Goal: Complete Application Form: Complete application form

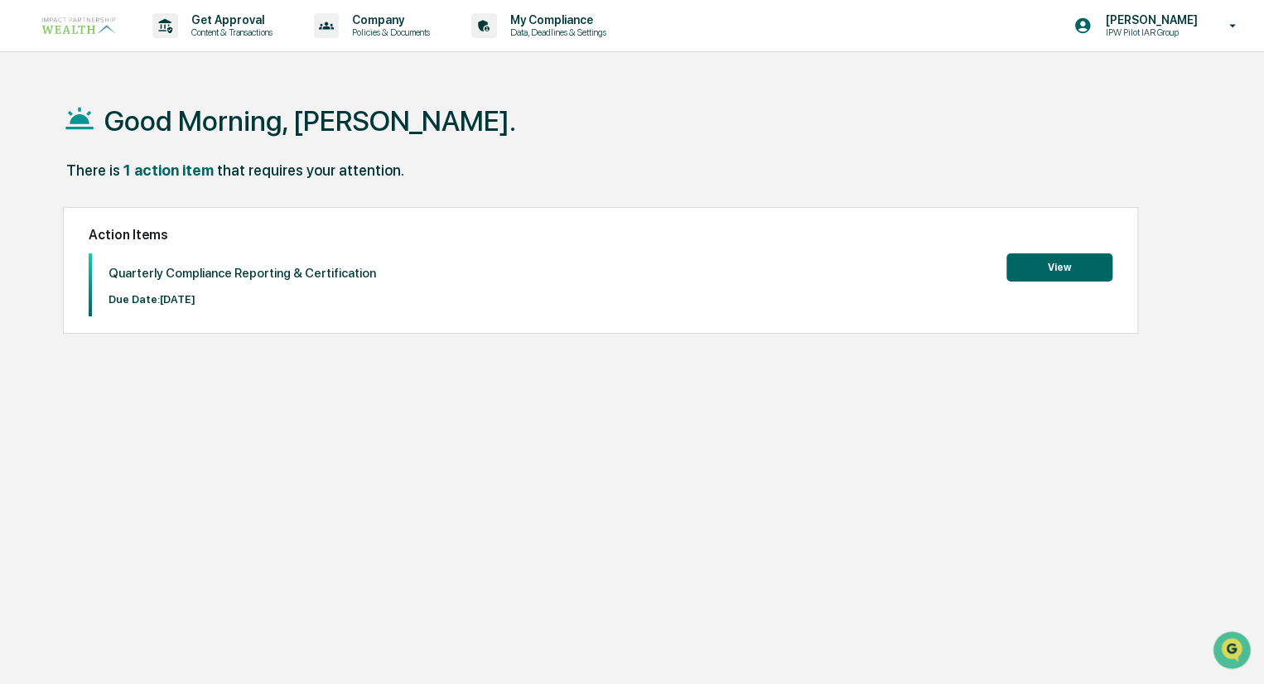
click at [1081, 273] on button "View" at bounding box center [1059, 267] width 106 height 28
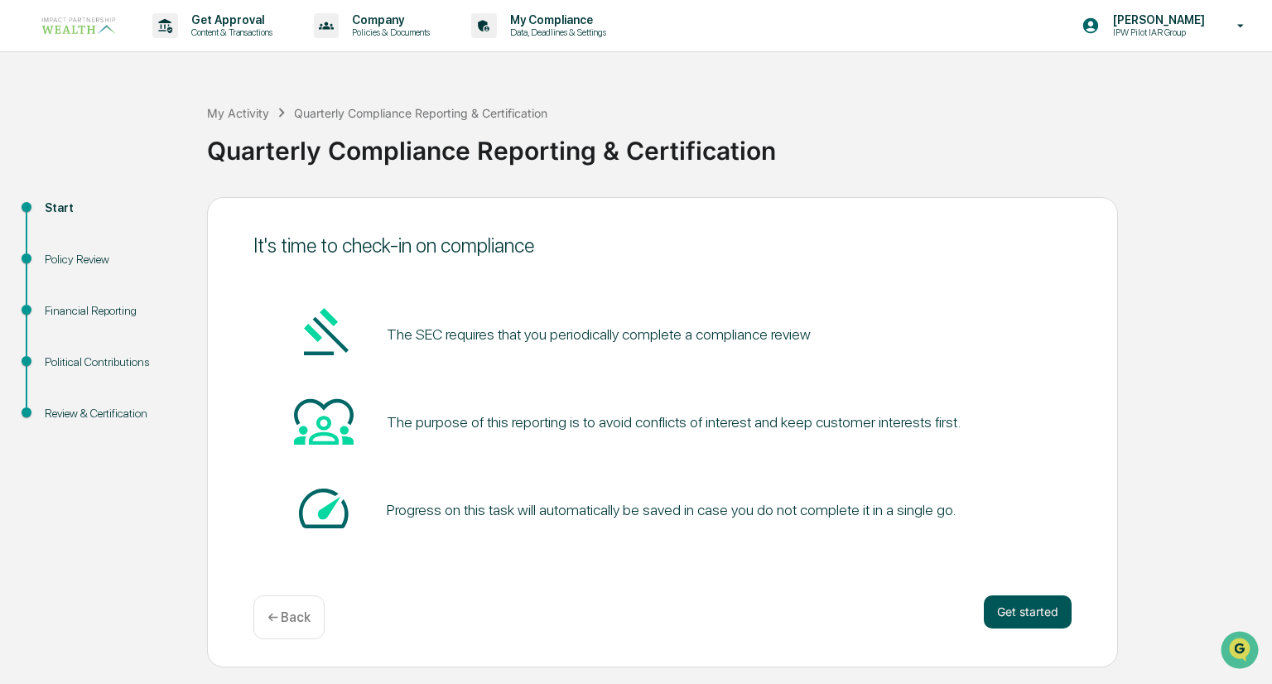
click at [1010, 605] on button "Get started" at bounding box center [1028, 612] width 88 height 33
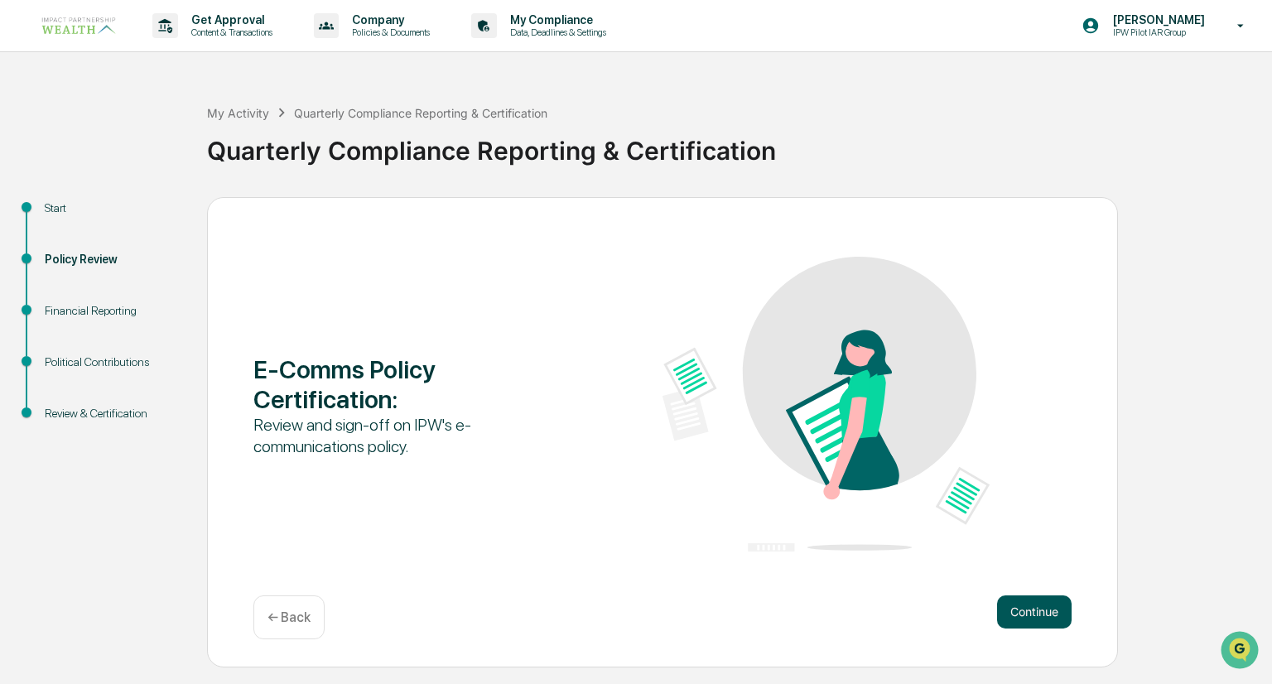
click at [1041, 616] on button "Continue" at bounding box center [1034, 612] width 75 height 33
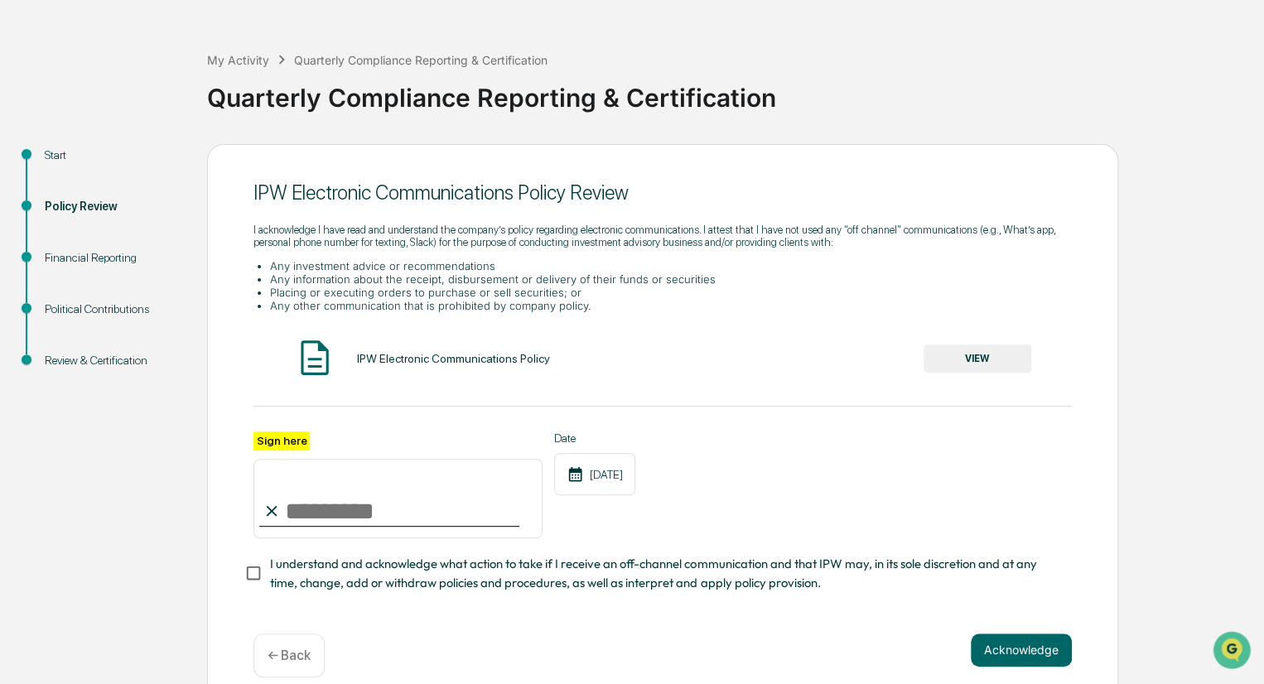
scroll to position [80, 0]
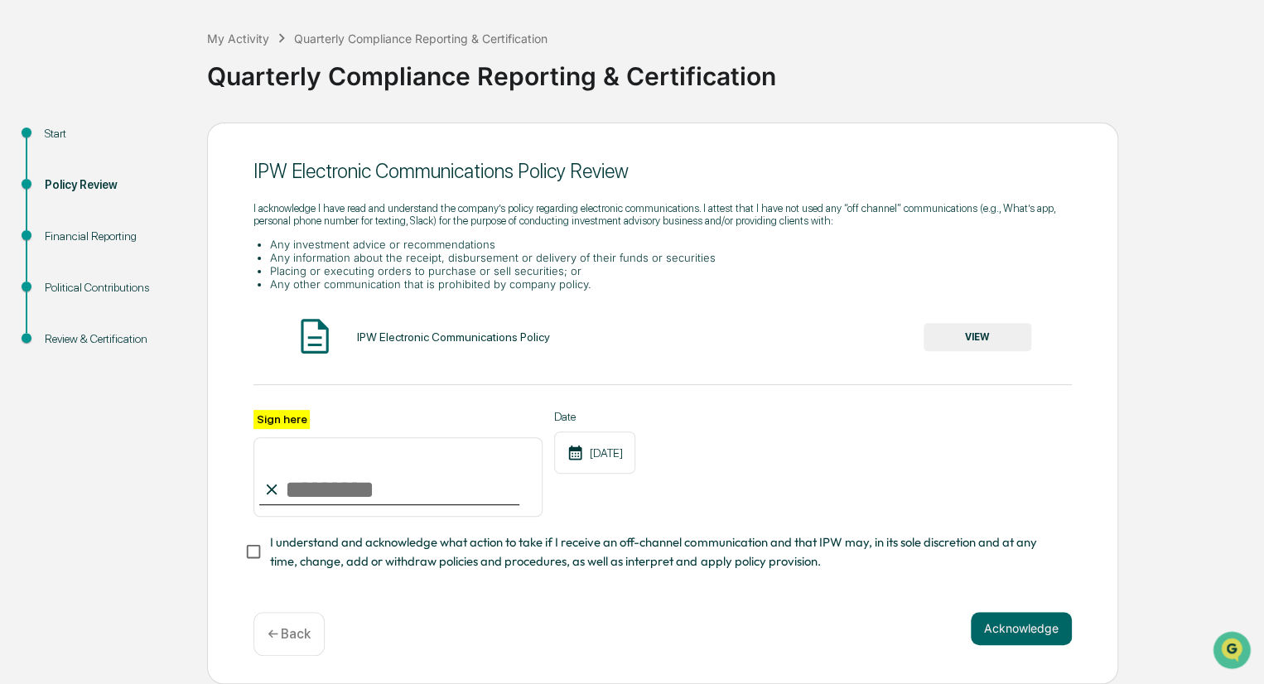
click at [379, 412] on div "Sign here" at bounding box center [397, 464] width 289 height 108
click at [328, 485] on input "Sign here" at bounding box center [397, 477] width 289 height 80
type input "**********"
click at [1045, 634] on button "Acknowledge" at bounding box center [1021, 628] width 101 height 33
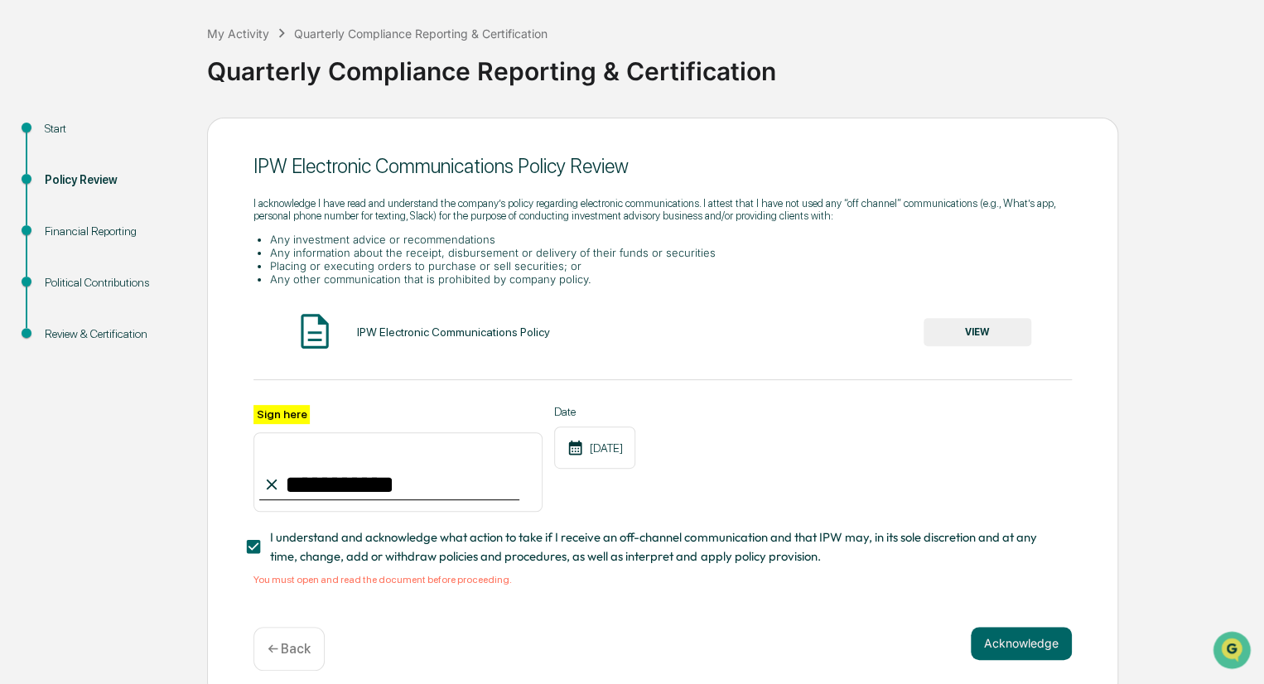
click at [976, 341] on button "VIEW" at bounding box center [978, 332] width 108 height 28
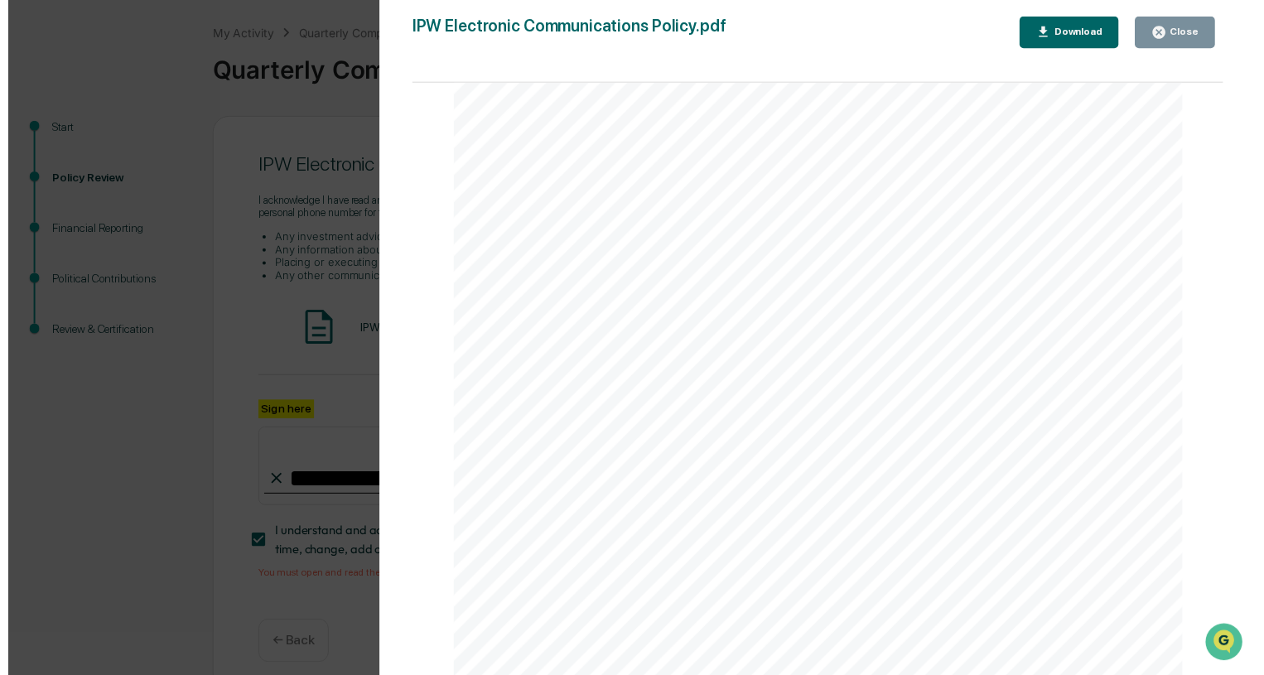
scroll to position [6456, 0]
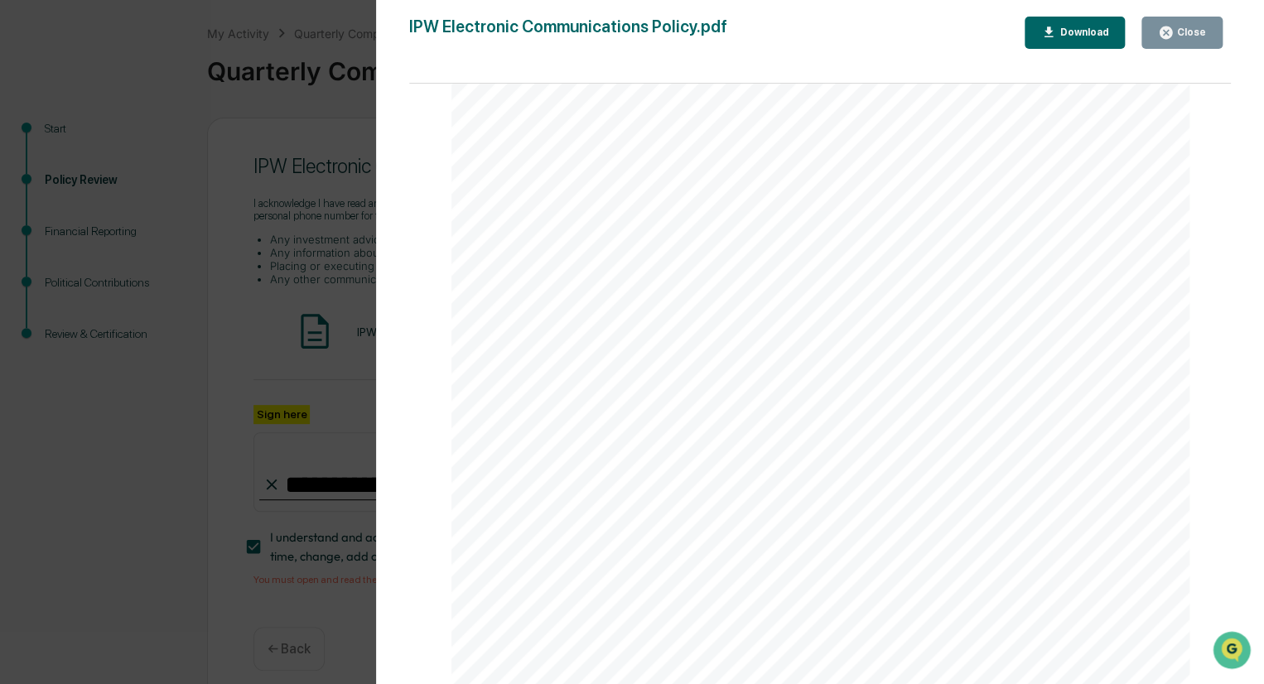
click at [291, 109] on div "Version History [DATE] 06:32 PM [PERSON_NAME] IPW Electronic Communications Pol…" at bounding box center [632, 342] width 1264 height 684
click at [1184, 36] on div "Close" at bounding box center [1190, 33] width 32 height 12
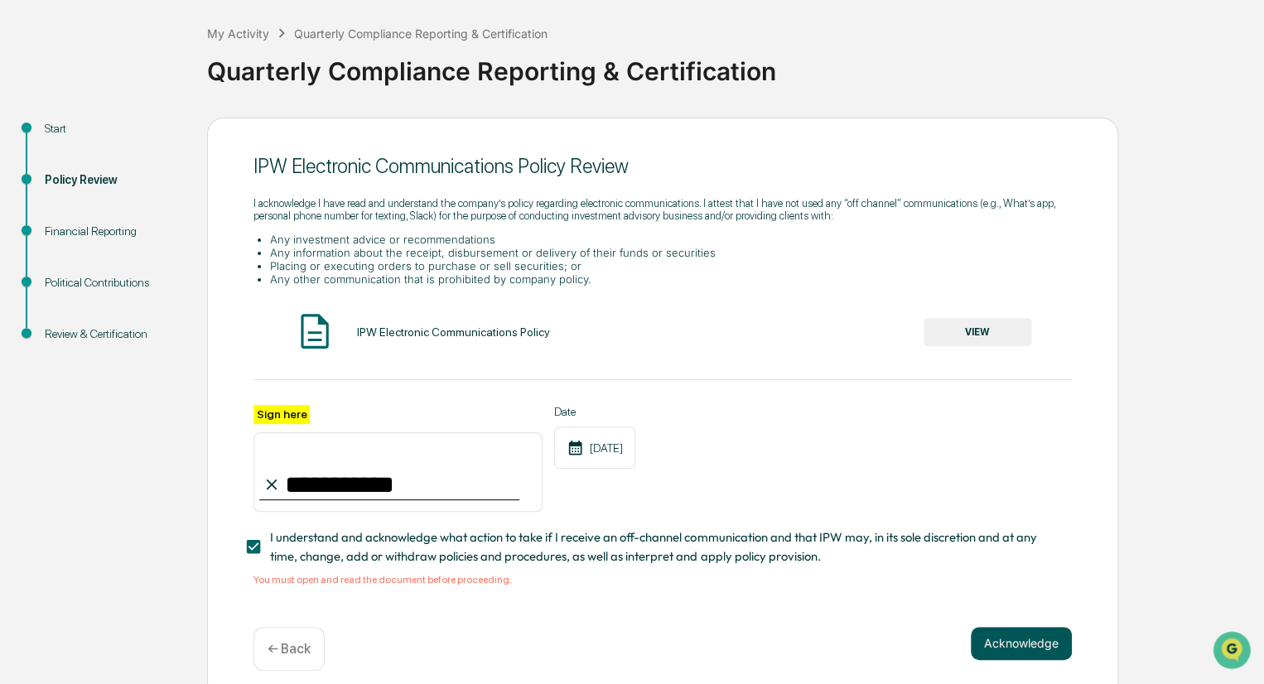
click at [1009, 655] on button "Acknowledge" at bounding box center [1021, 643] width 101 height 33
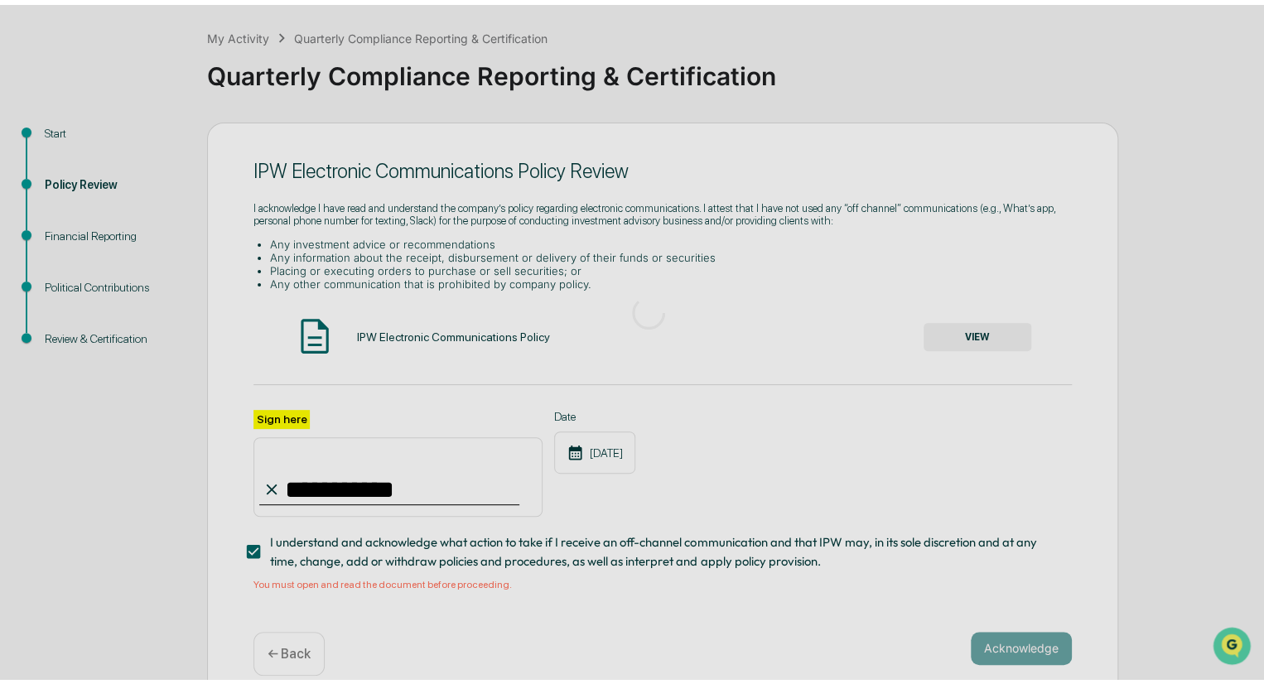
scroll to position [0, 0]
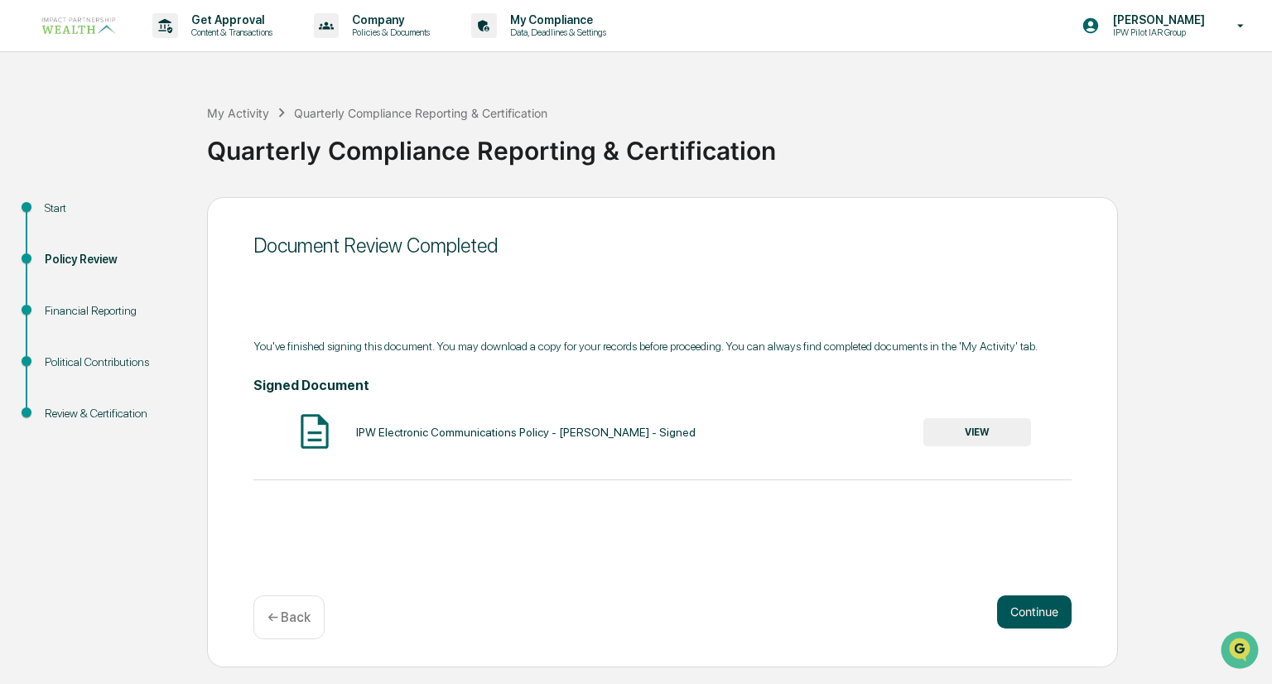
click at [1031, 609] on button "Continue" at bounding box center [1034, 612] width 75 height 33
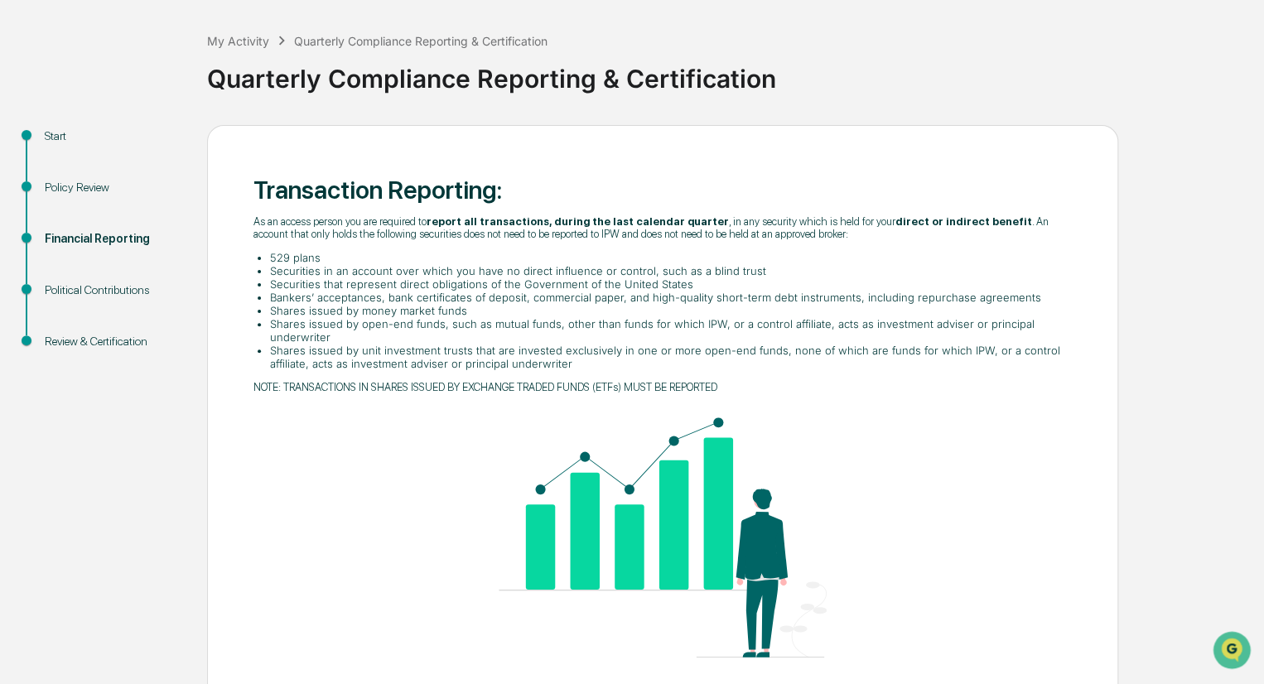
scroll to position [150, 0]
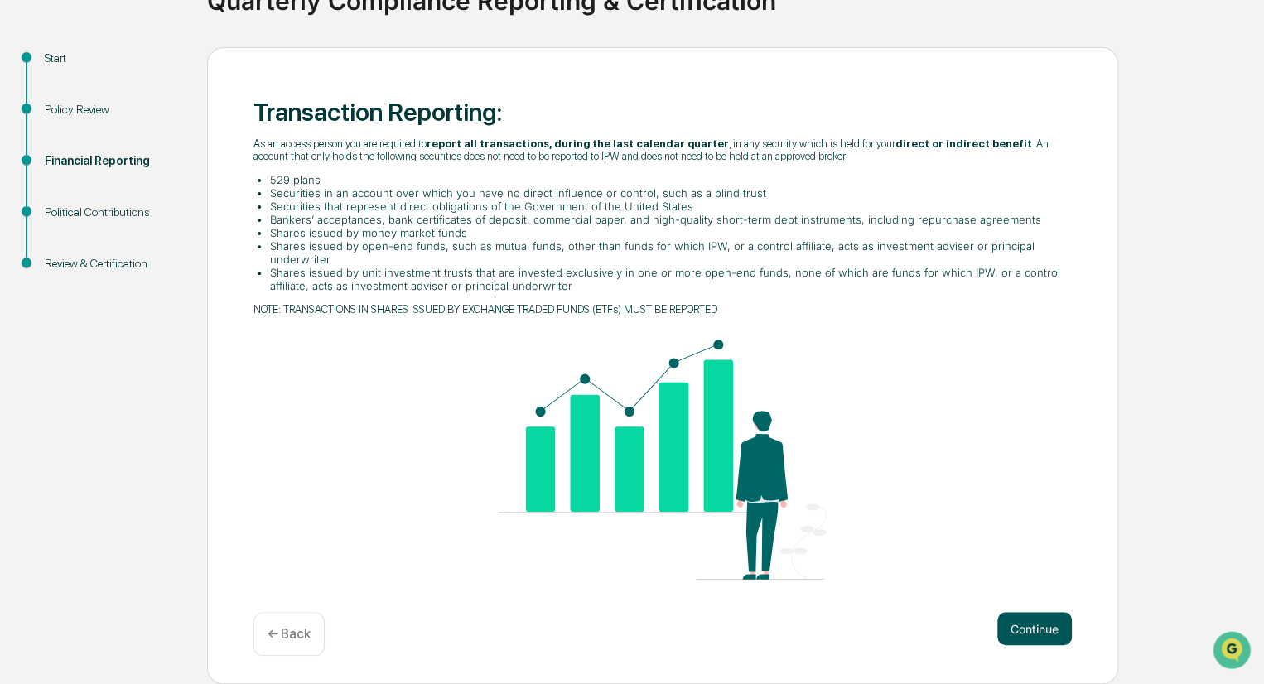
click at [1031, 634] on button "Continue" at bounding box center [1034, 628] width 75 height 33
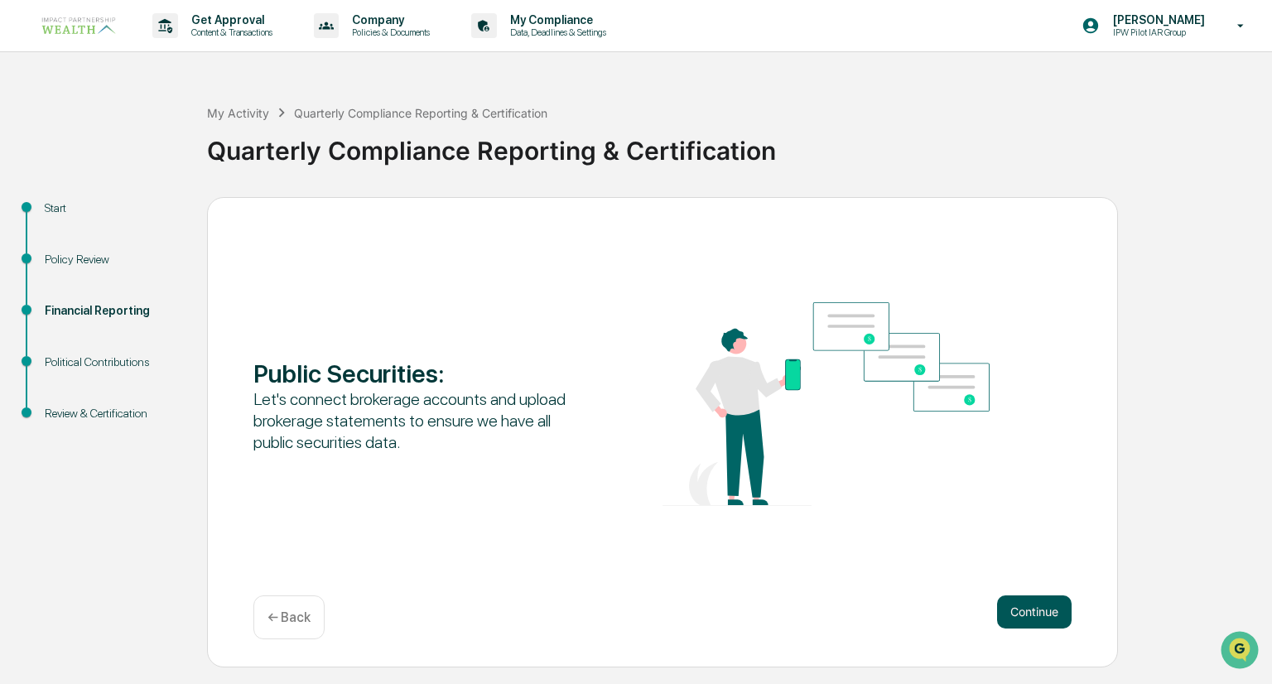
click at [1032, 618] on button "Continue" at bounding box center [1034, 612] width 75 height 33
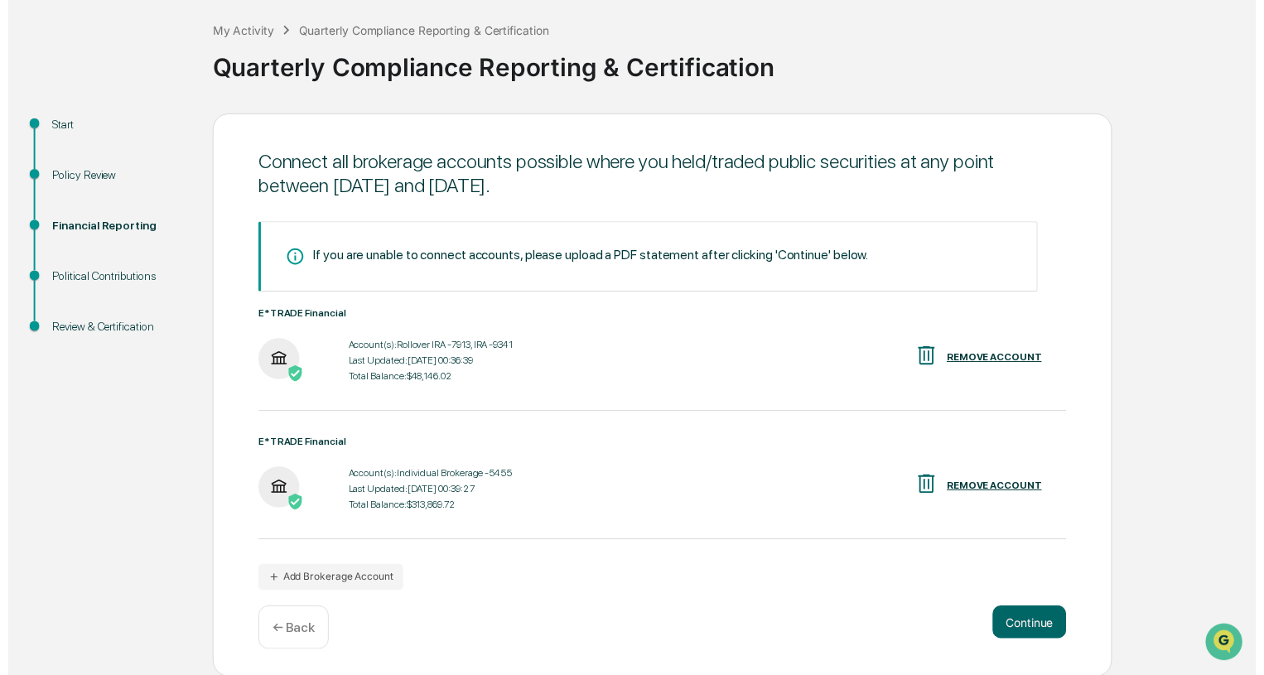
scroll to position [86, 0]
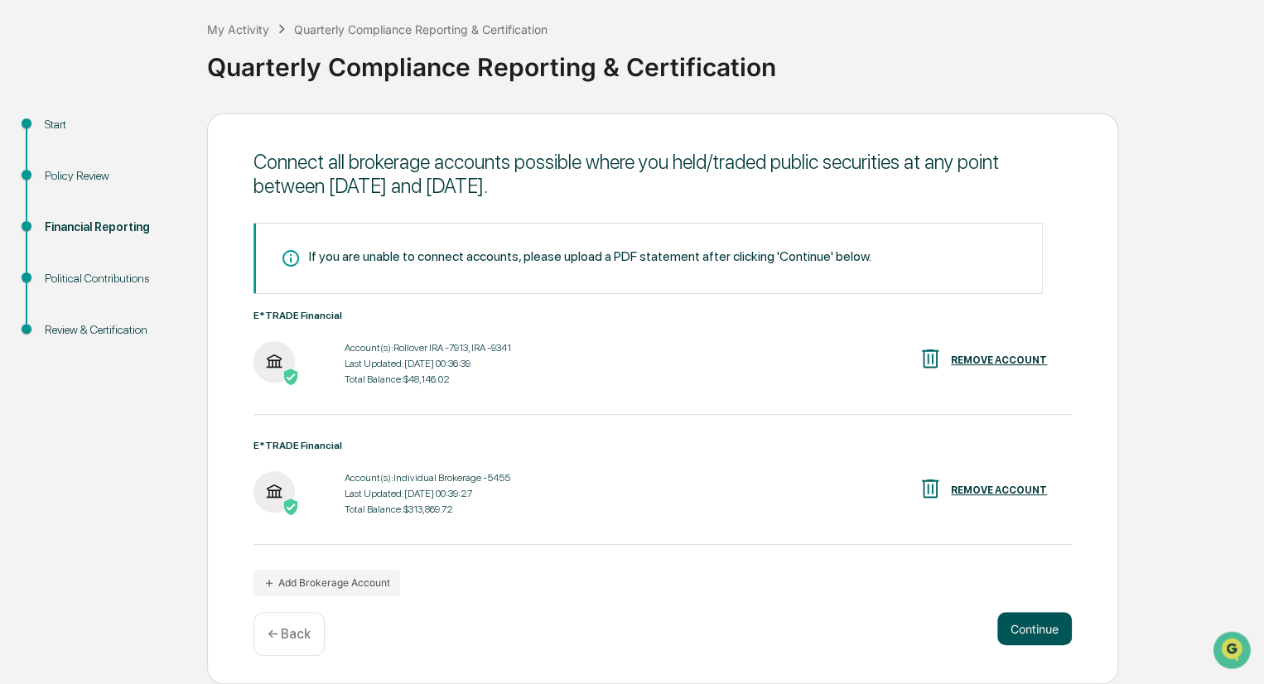
click at [1031, 631] on button "Continue" at bounding box center [1034, 628] width 75 height 33
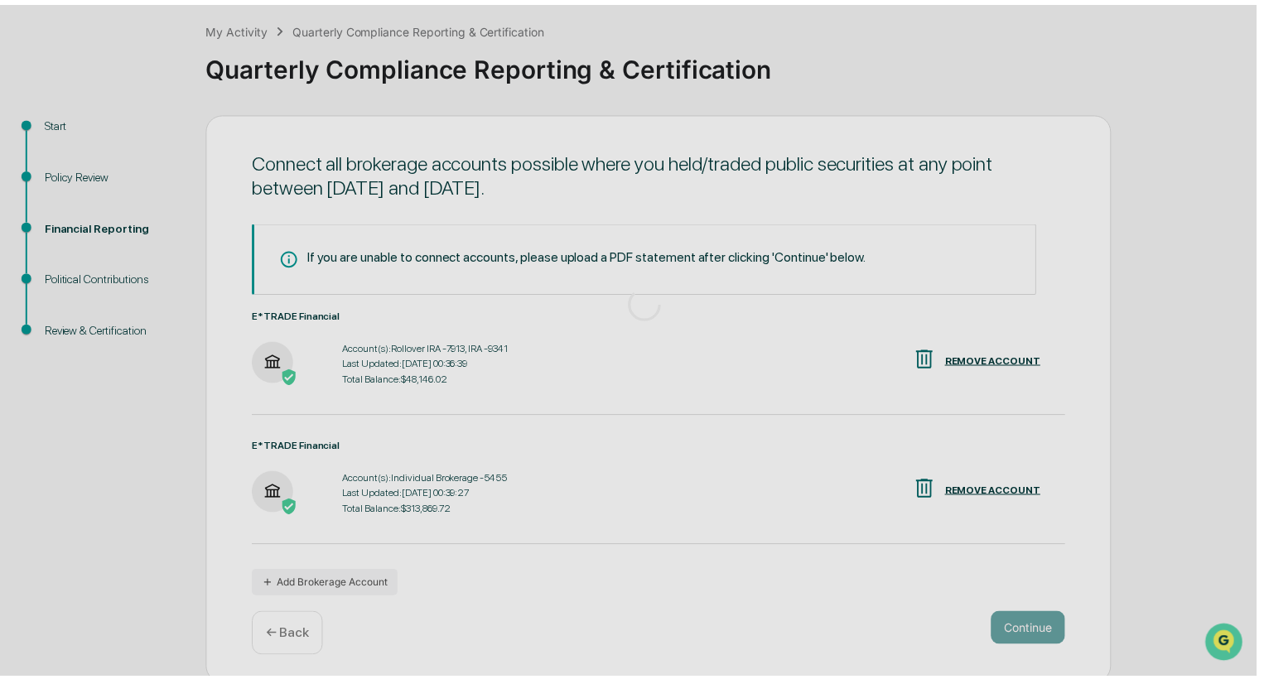
scroll to position [0, 0]
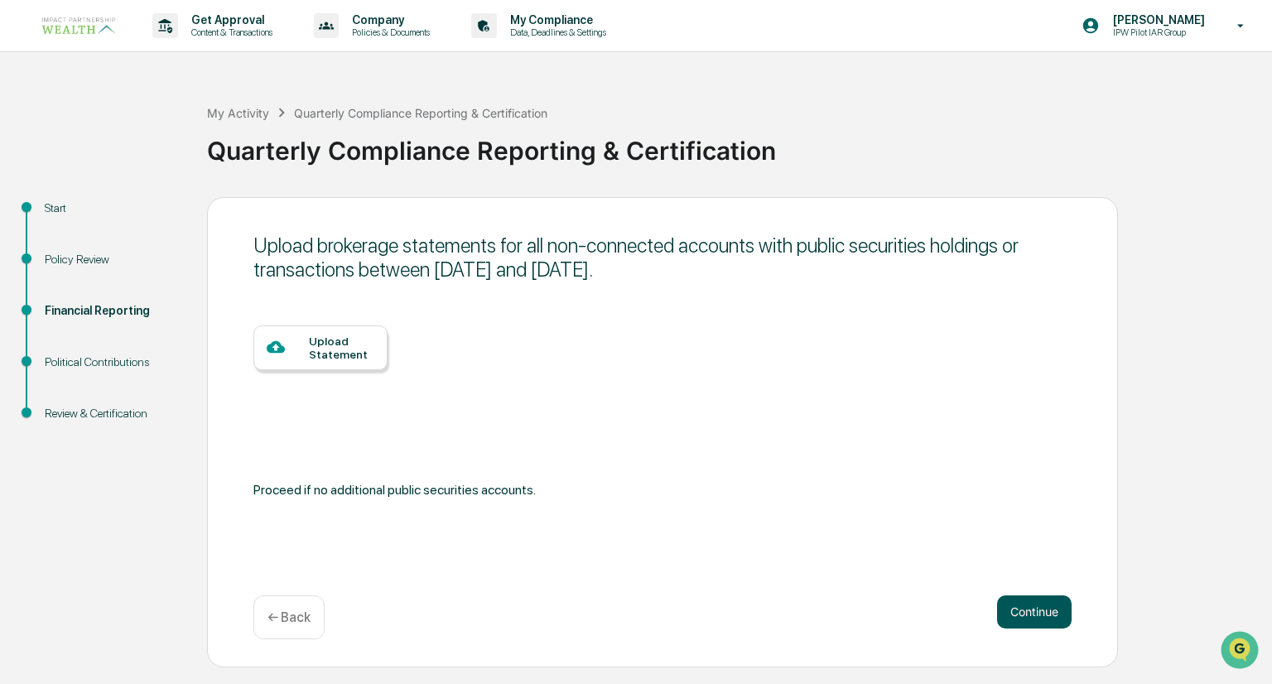
click at [1021, 615] on button "Continue" at bounding box center [1034, 612] width 75 height 33
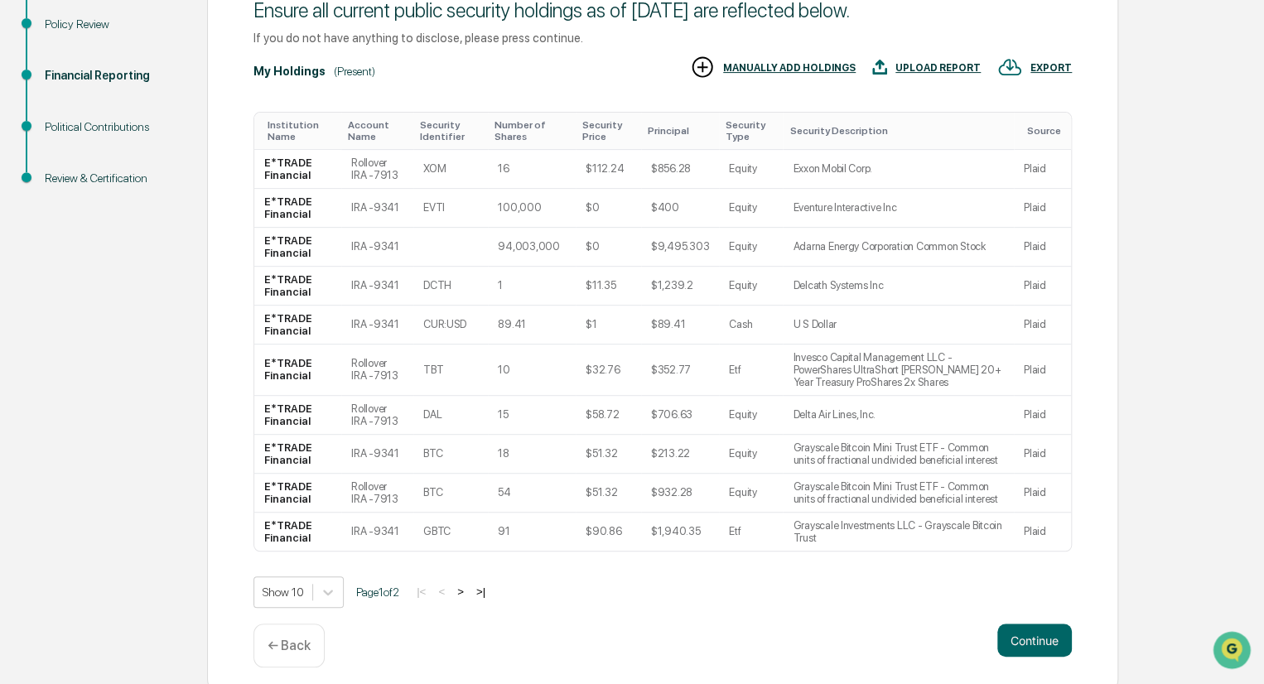
scroll to position [249, 0]
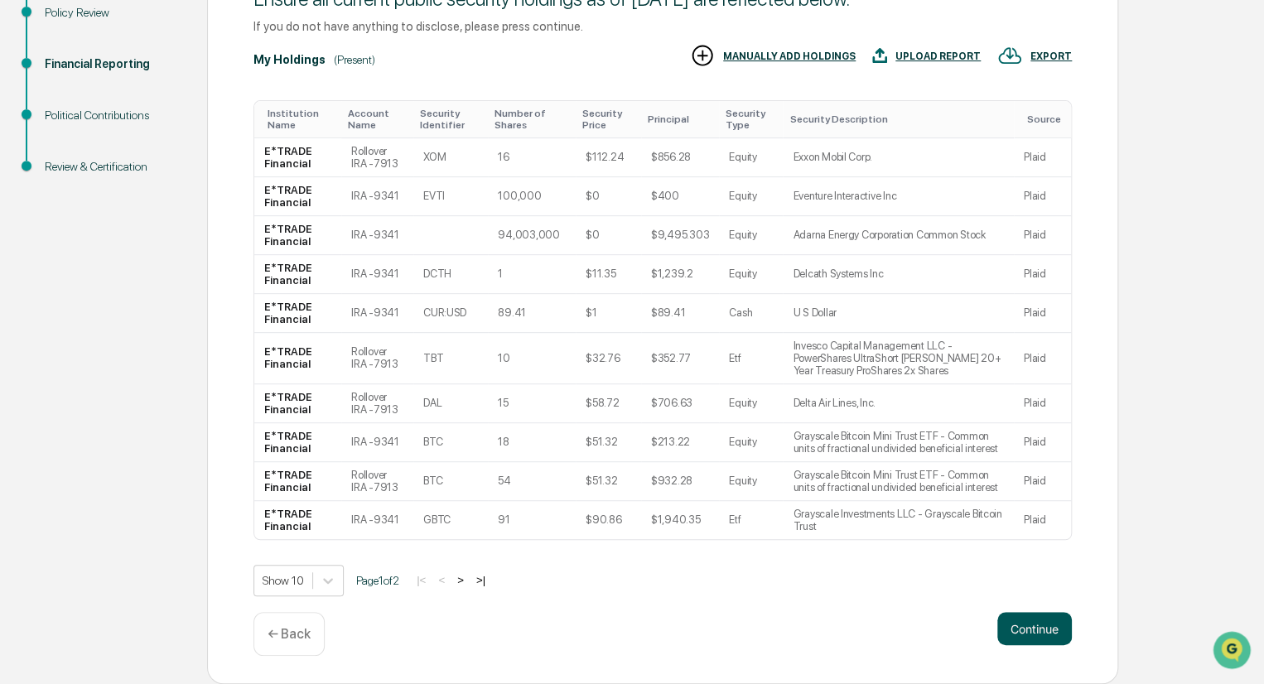
click at [1027, 626] on button "Continue" at bounding box center [1034, 628] width 75 height 33
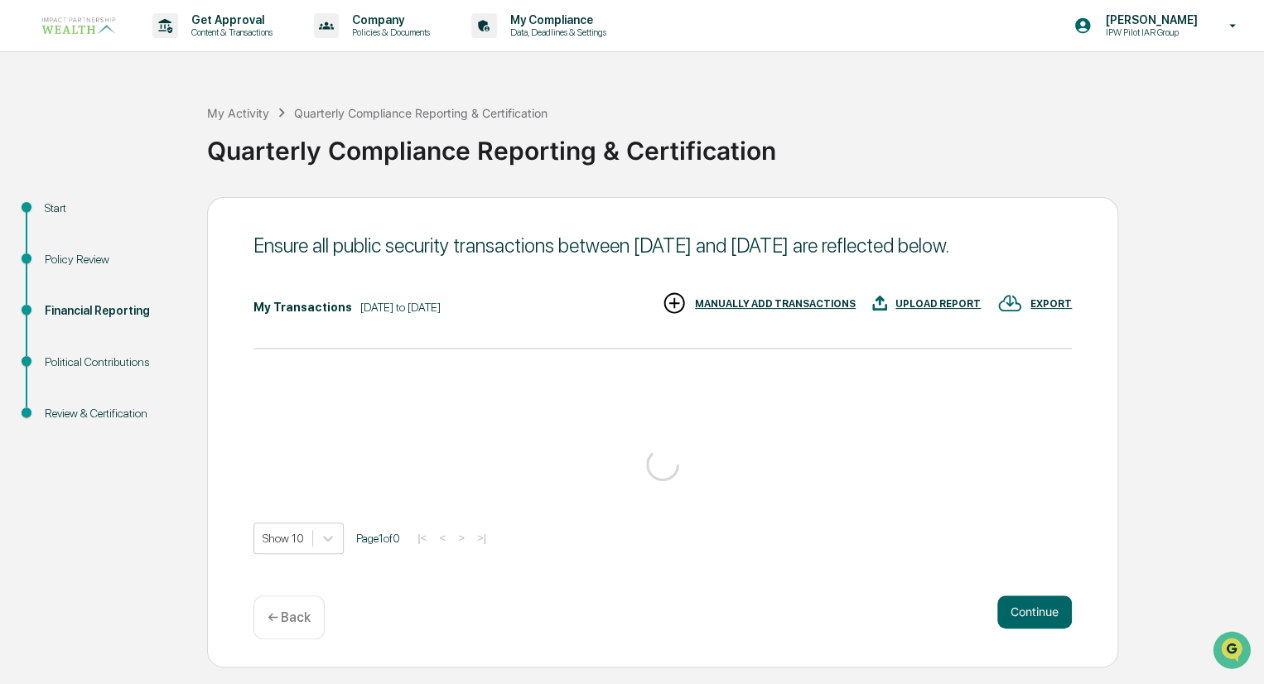
scroll to position [0, 0]
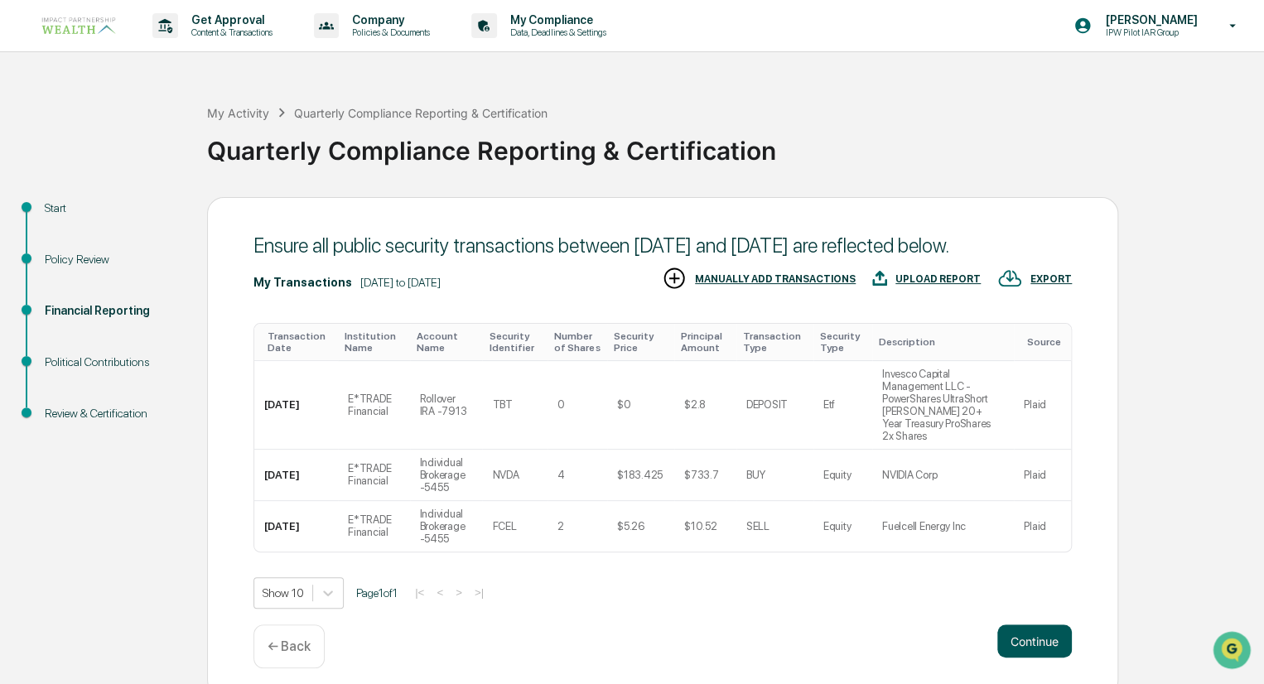
click at [1031, 654] on button "Continue" at bounding box center [1034, 641] width 75 height 33
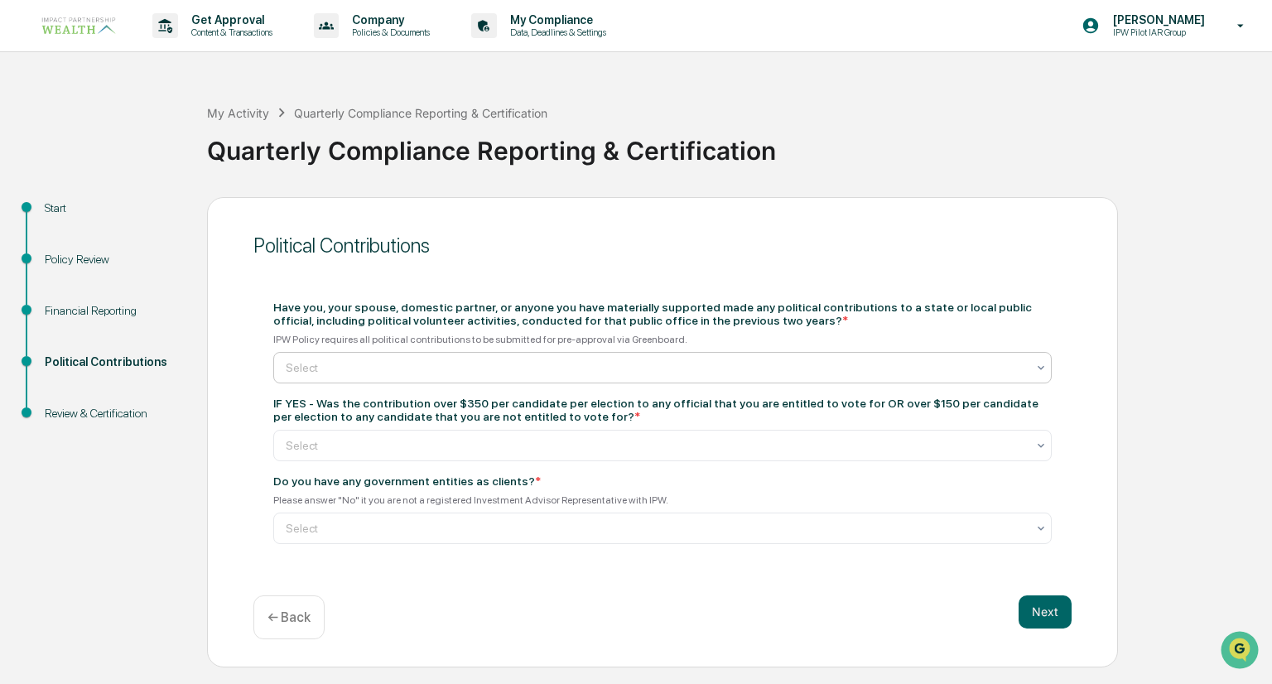
click at [344, 368] on div at bounding box center [656, 368] width 741 height 17
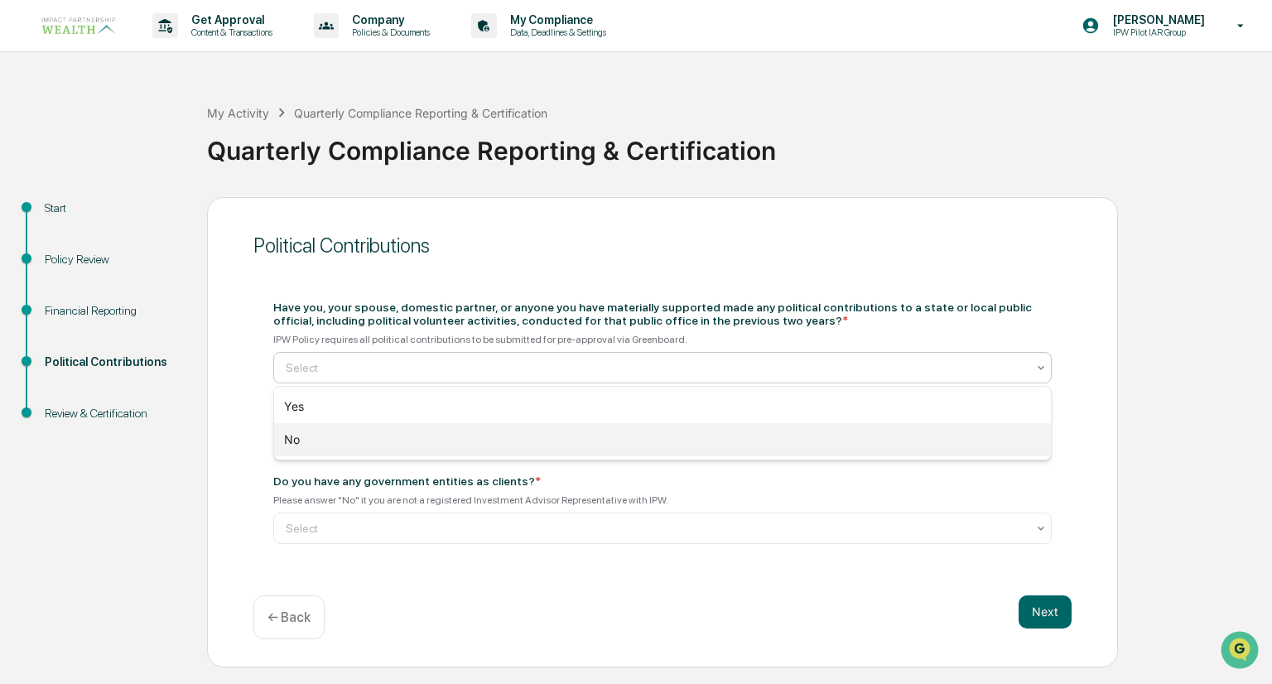
click at [304, 443] on div "No" at bounding box center [662, 439] width 777 height 33
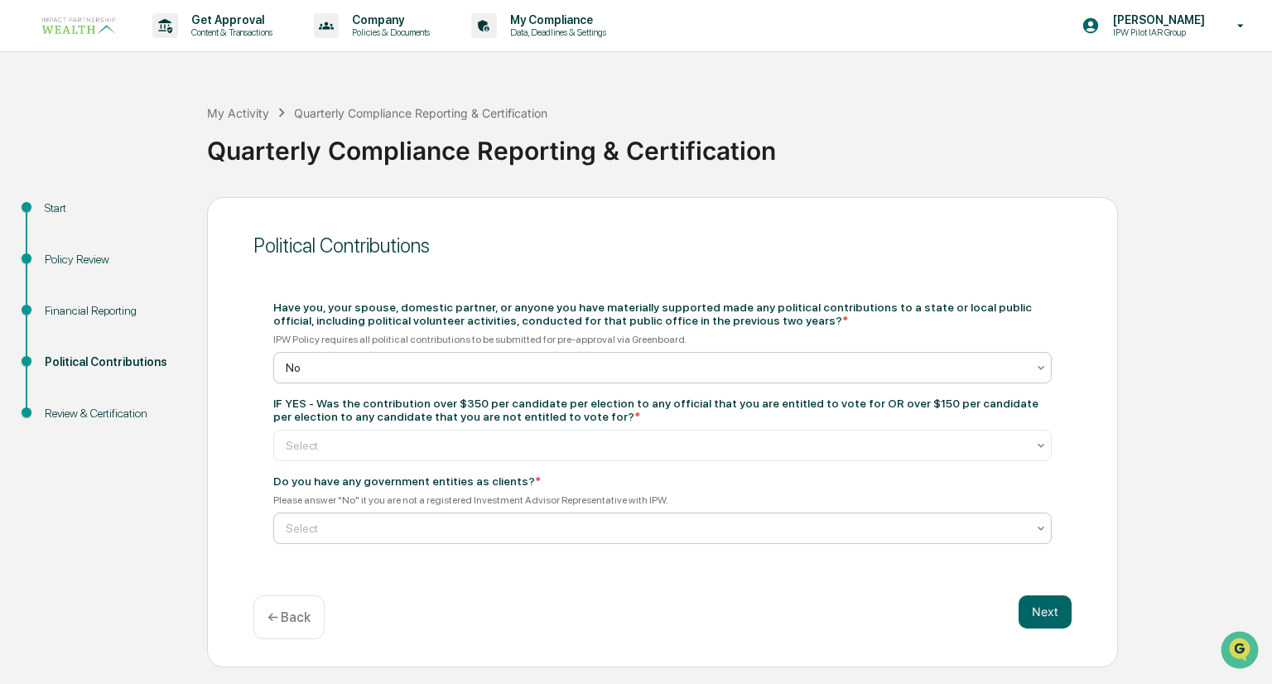
click at [331, 537] on div at bounding box center [656, 528] width 741 height 17
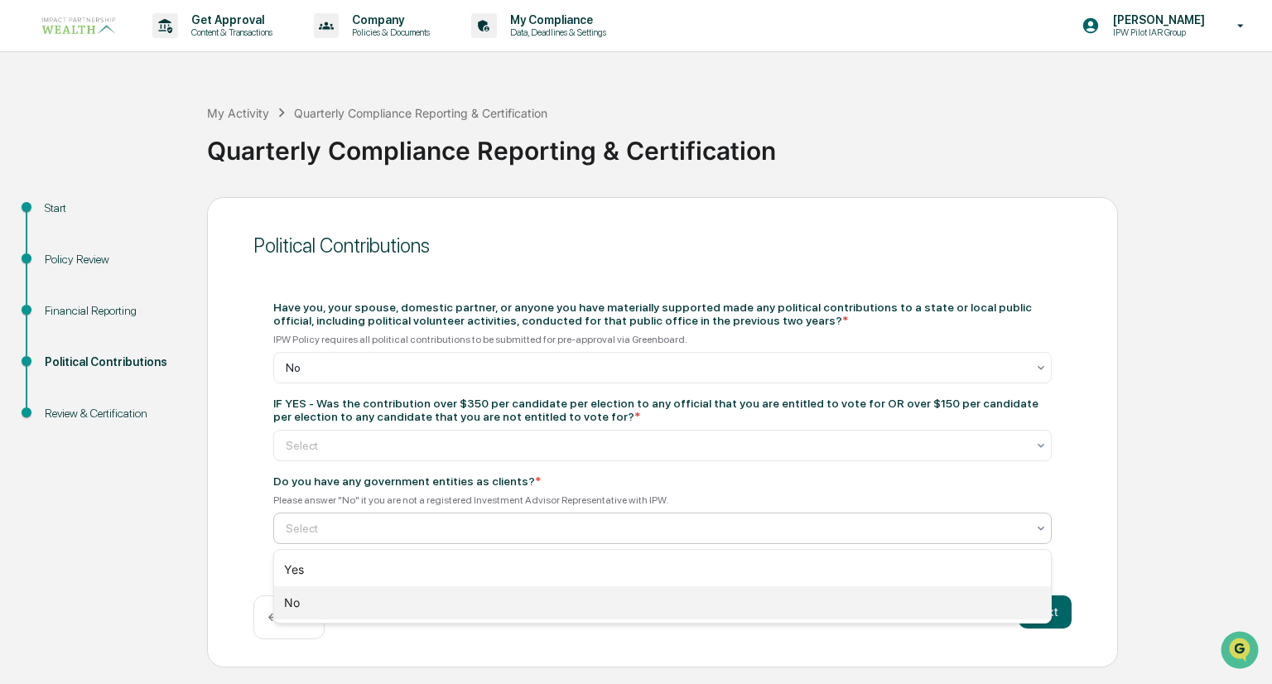
drag, startPoint x: 294, startPoint y: 604, endPoint x: 315, endPoint y: 604, distance: 20.7
click at [296, 604] on div "No" at bounding box center [662, 602] width 777 height 33
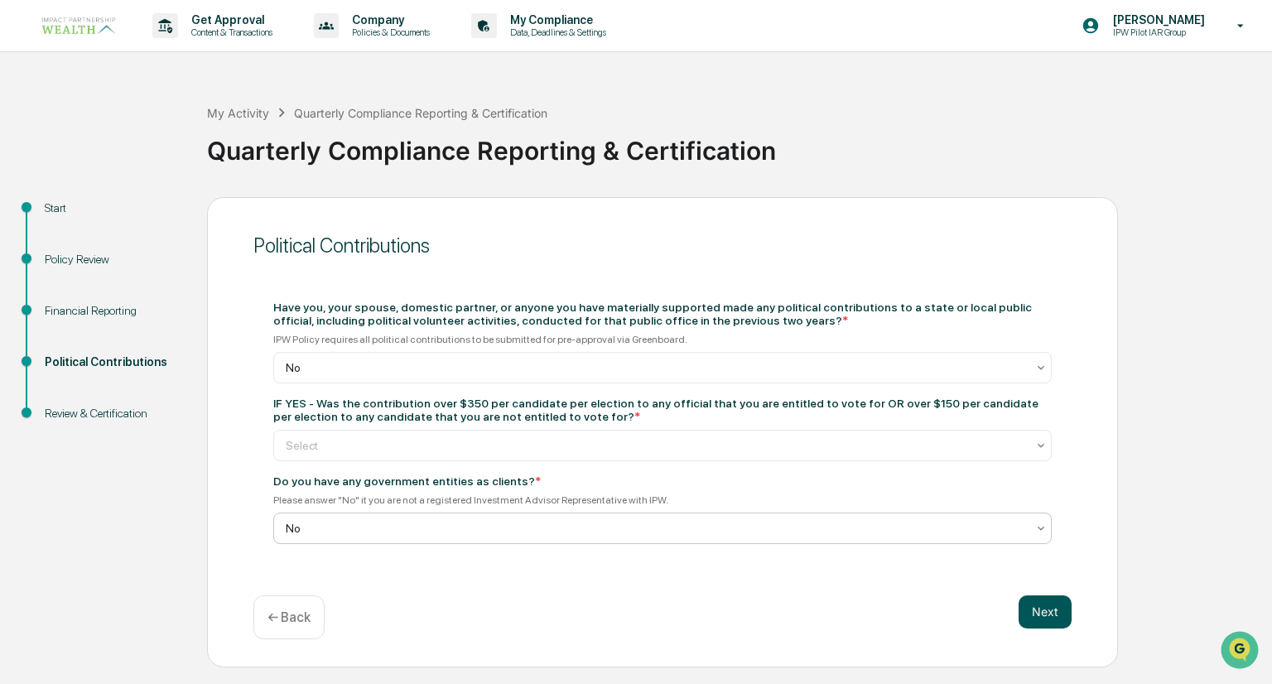
click at [1033, 611] on button "Next" at bounding box center [1045, 612] width 53 height 33
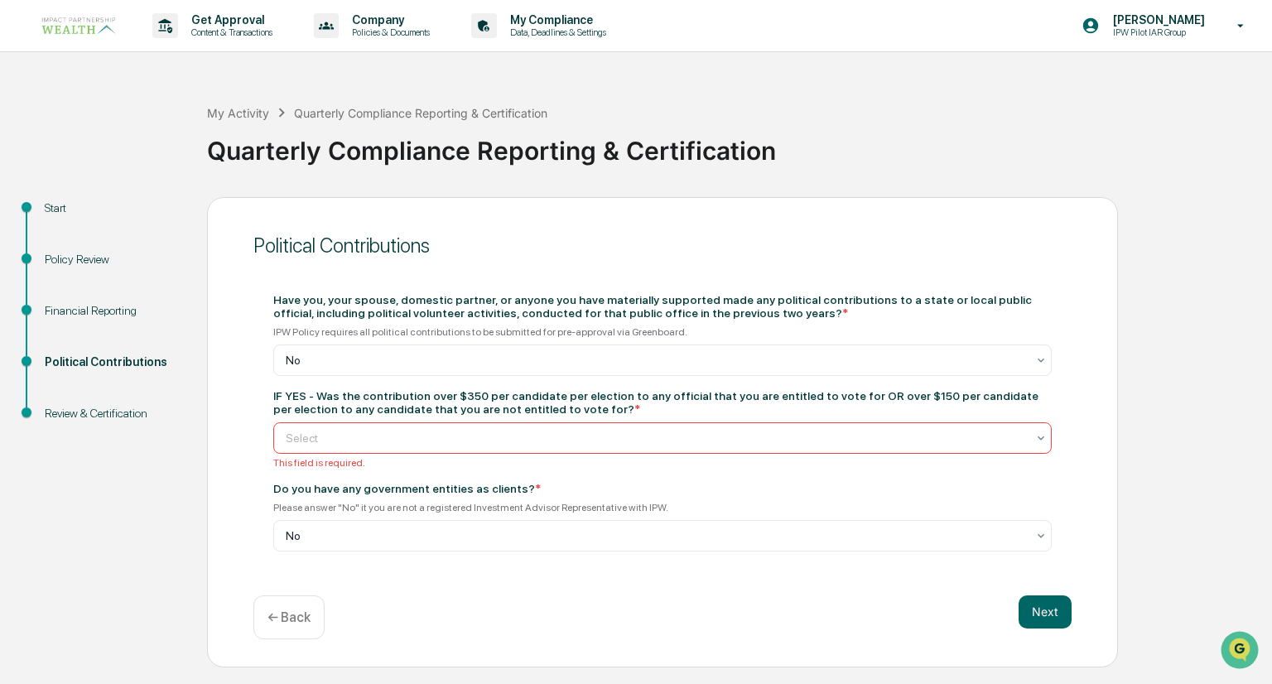
click at [361, 441] on div at bounding box center [656, 438] width 741 height 17
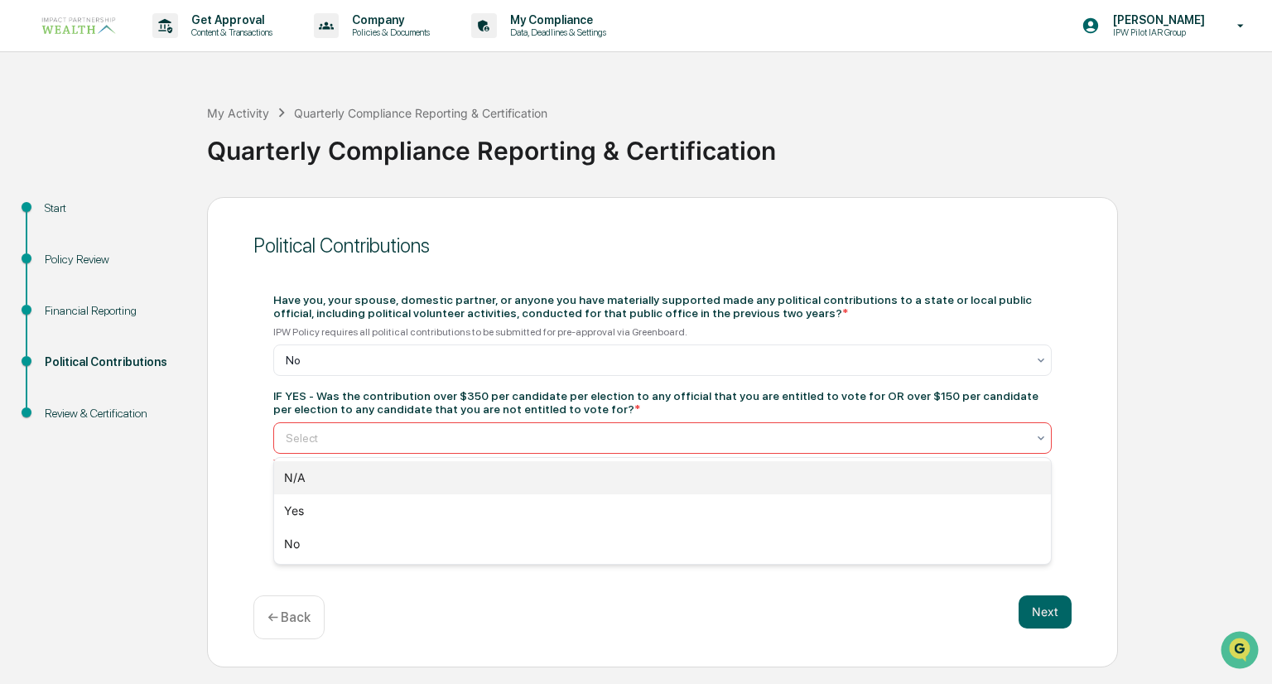
click at [308, 482] on div "N/A" at bounding box center [662, 477] width 777 height 33
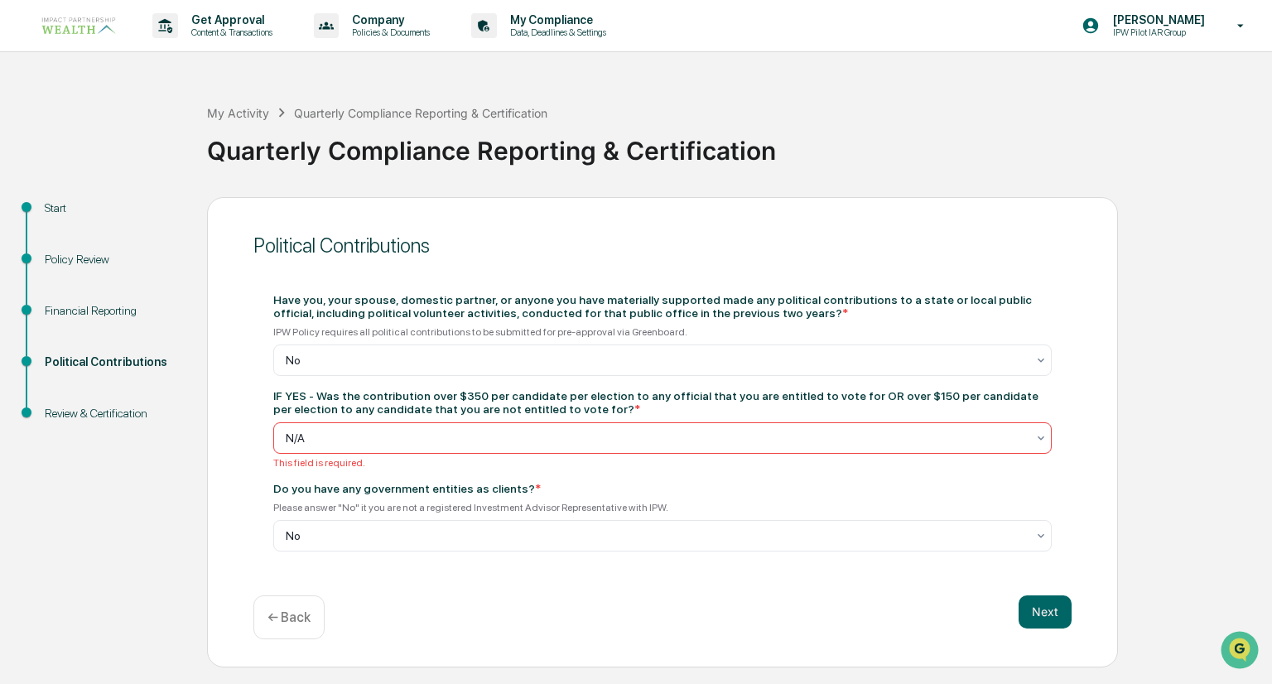
click at [810, 510] on div "Please answer "No" it you are not a registered Investment Advisor Representativ…" at bounding box center [662, 508] width 779 height 12
click at [1060, 609] on button "Next" at bounding box center [1045, 612] width 53 height 33
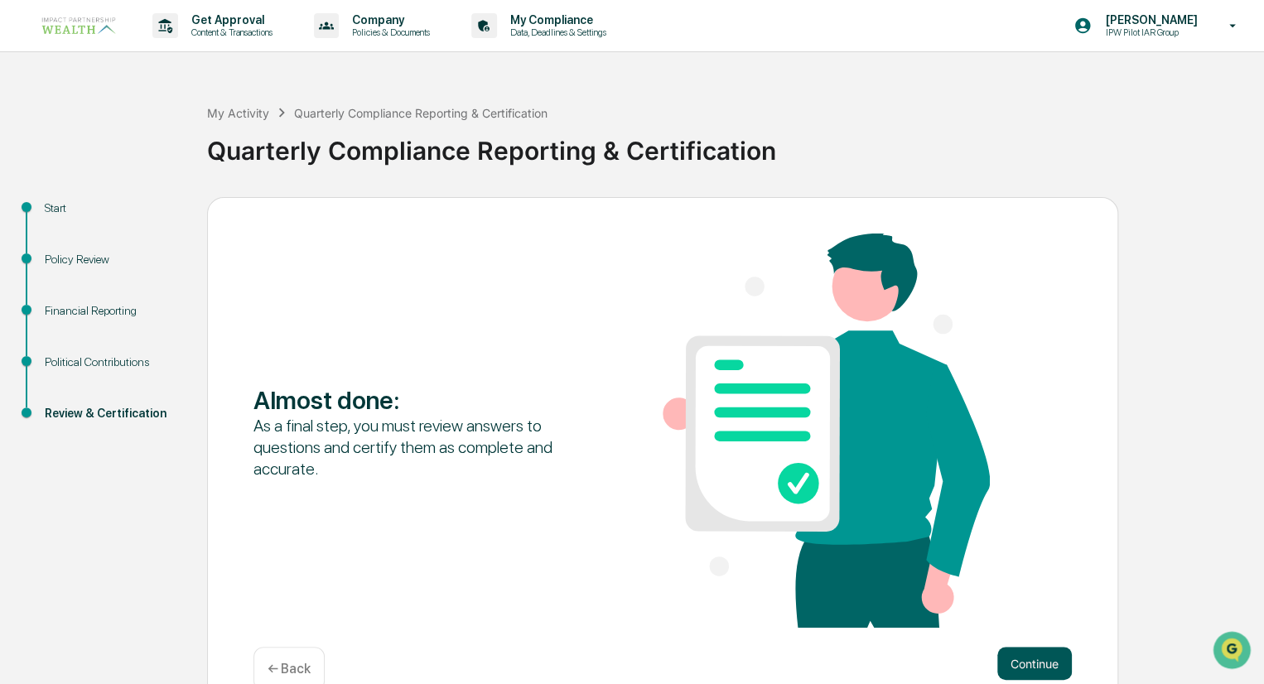
click at [1016, 669] on button "Continue" at bounding box center [1034, 663] width 75 height 33
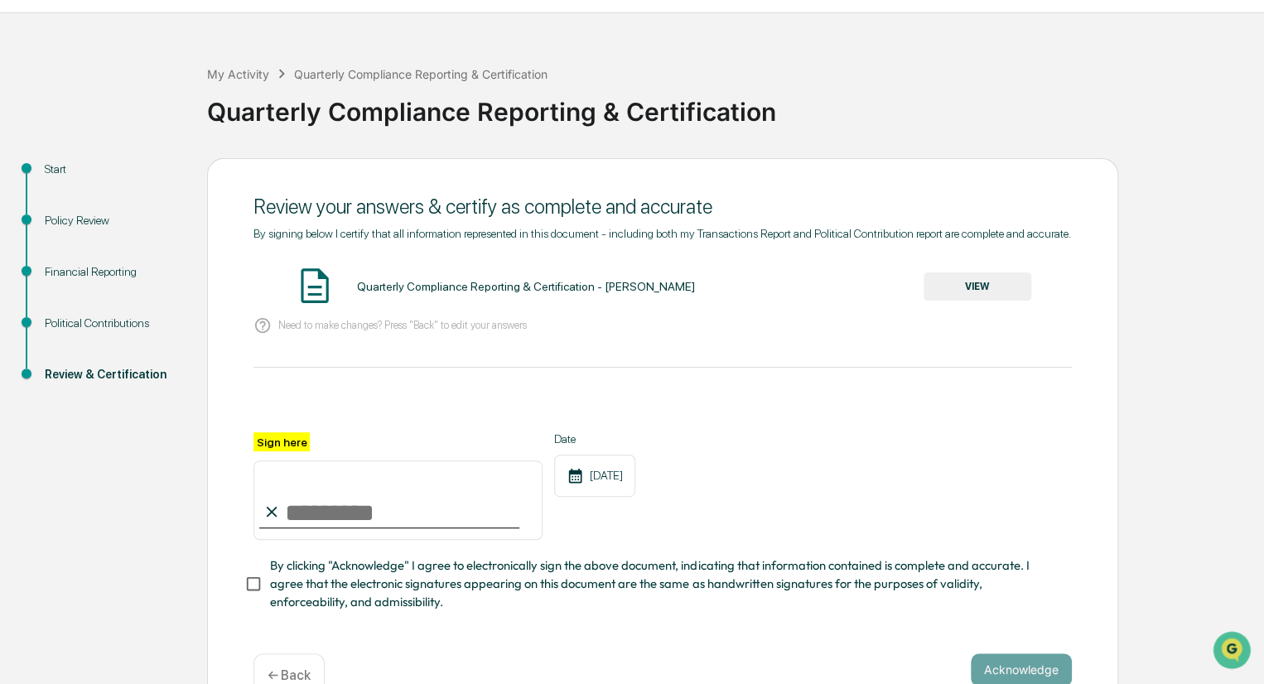
scroll to position [86, 0]
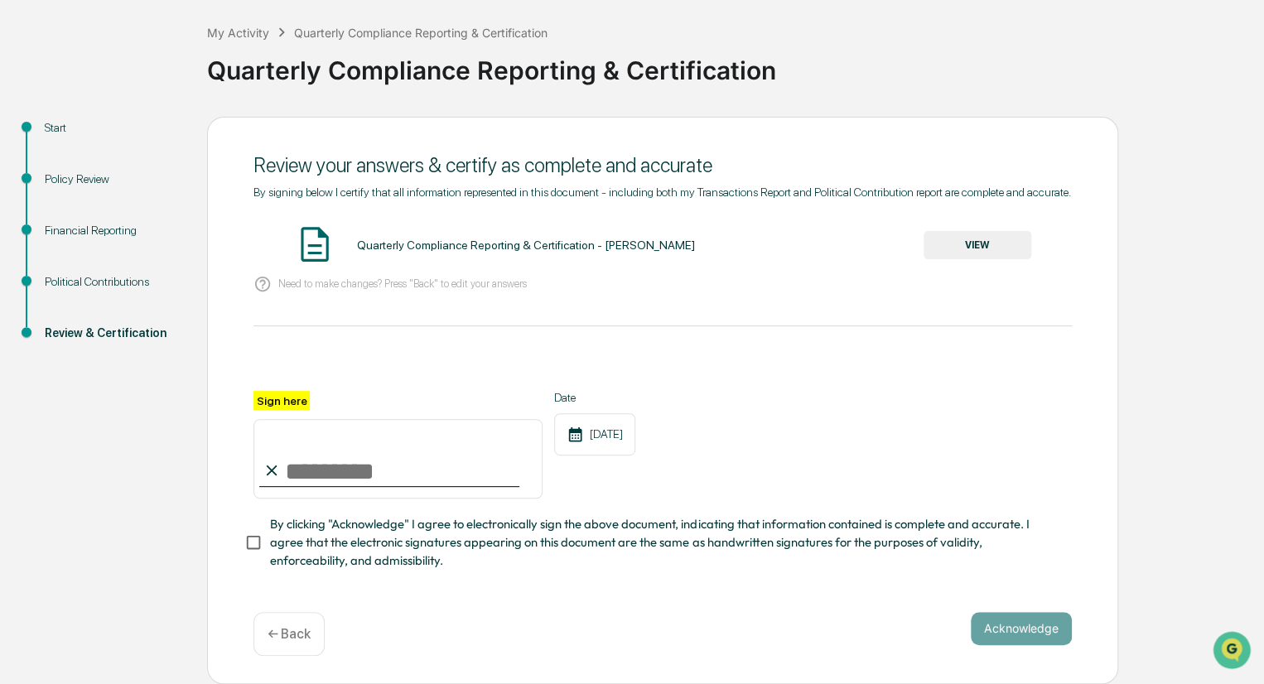
click at [987, 246] on button "VIEW" at bounding box center [978, 245] width 108 height 28
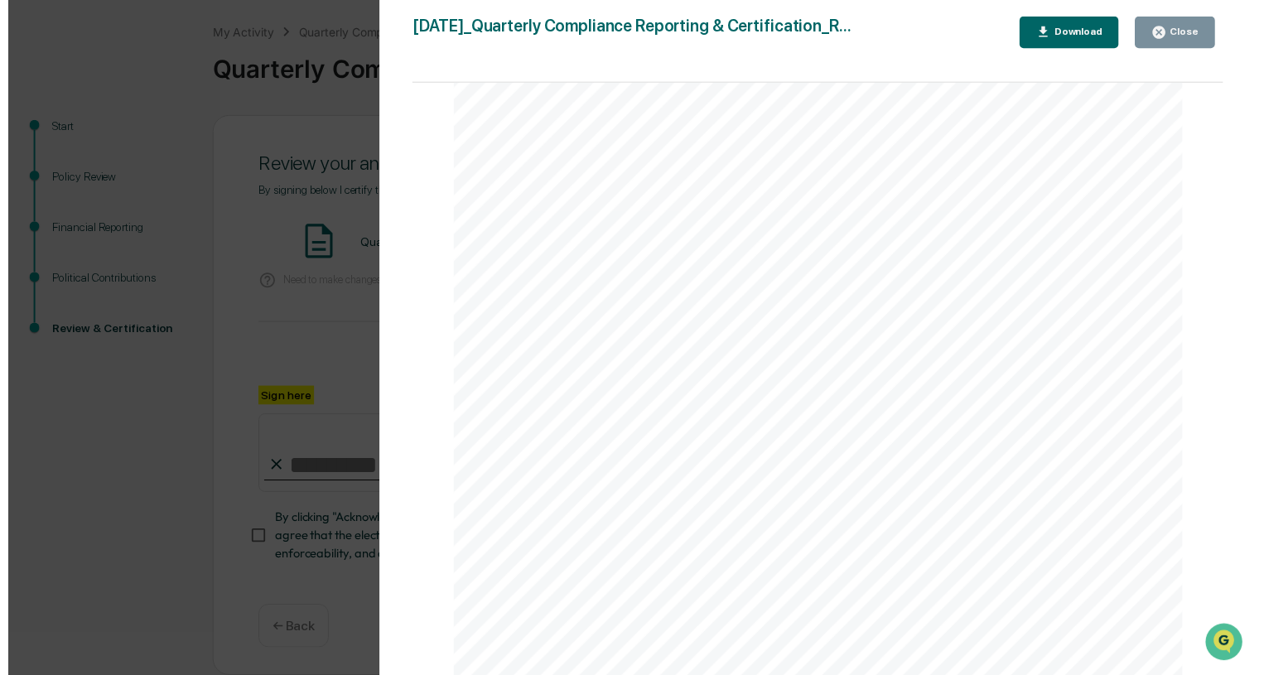
scroll to position [3469, 0]
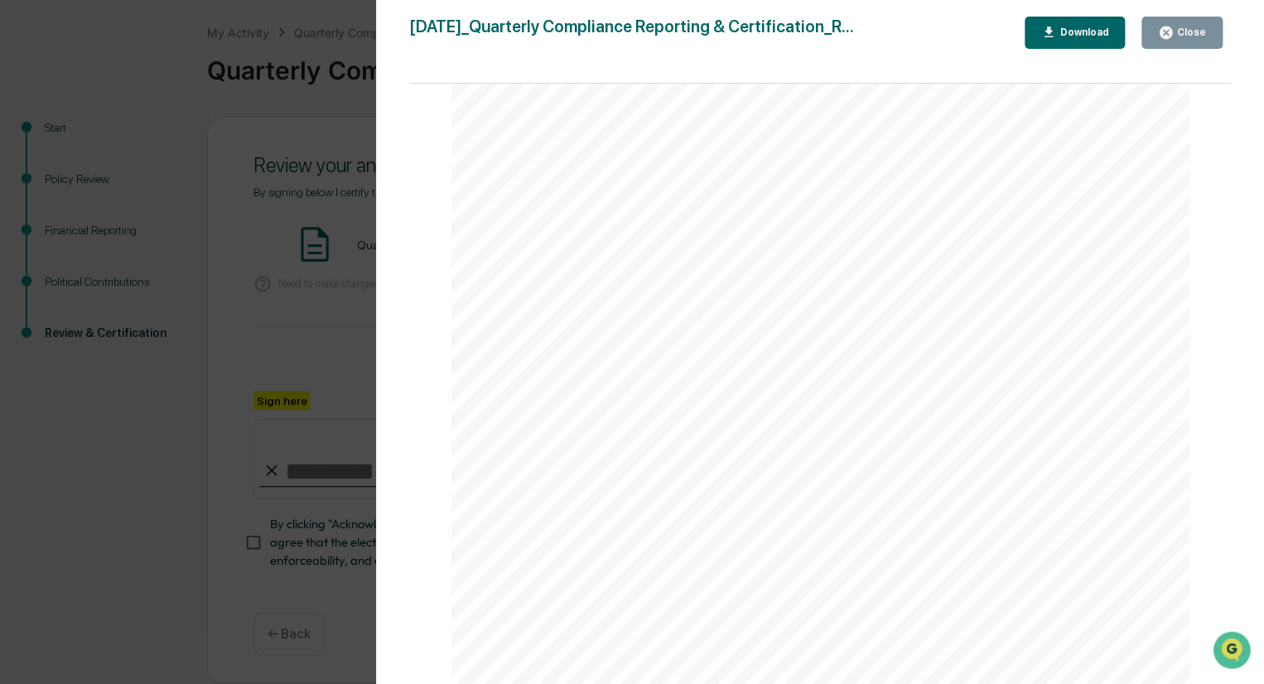
click at [1202, 30] on div "Close" at bounding box center [1190, 33] width 32 height 12
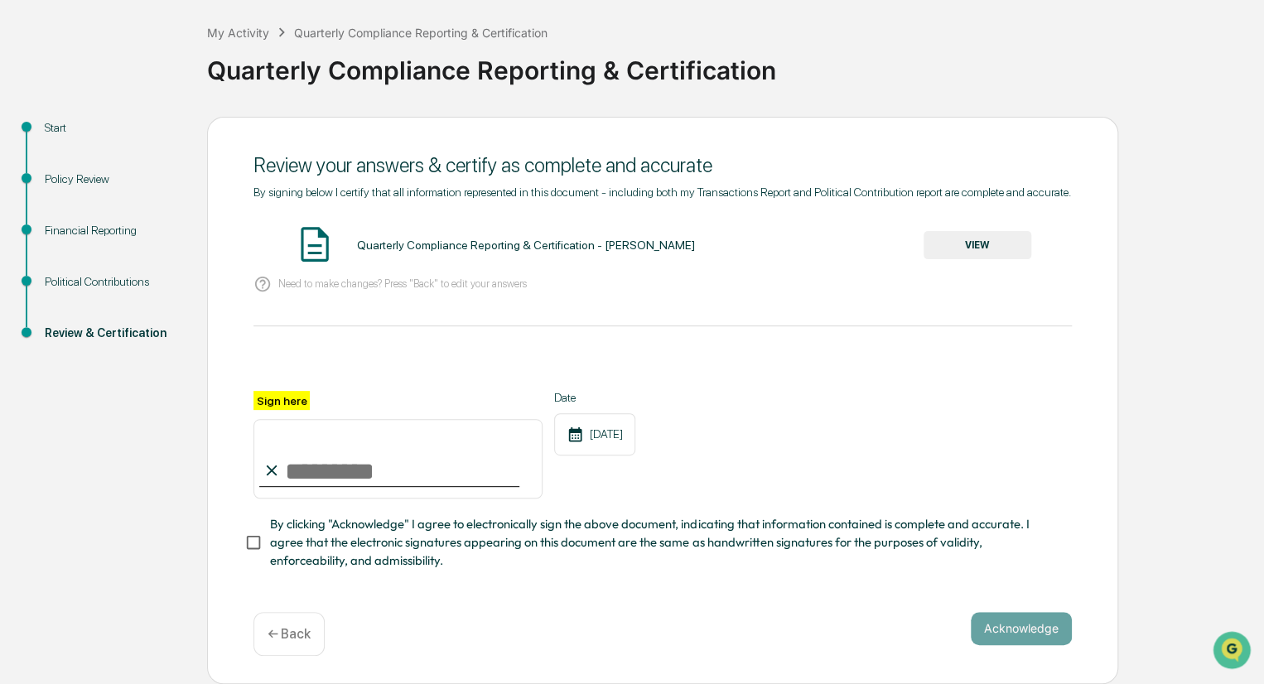
click at [350, 465] on input "Sign here" at bounding box center [397, 459] width 289 height 80
type input "**********"
click at [1029, 626] on button "Acknowledge" at bounding box center [1021, 628] width 101 height 33
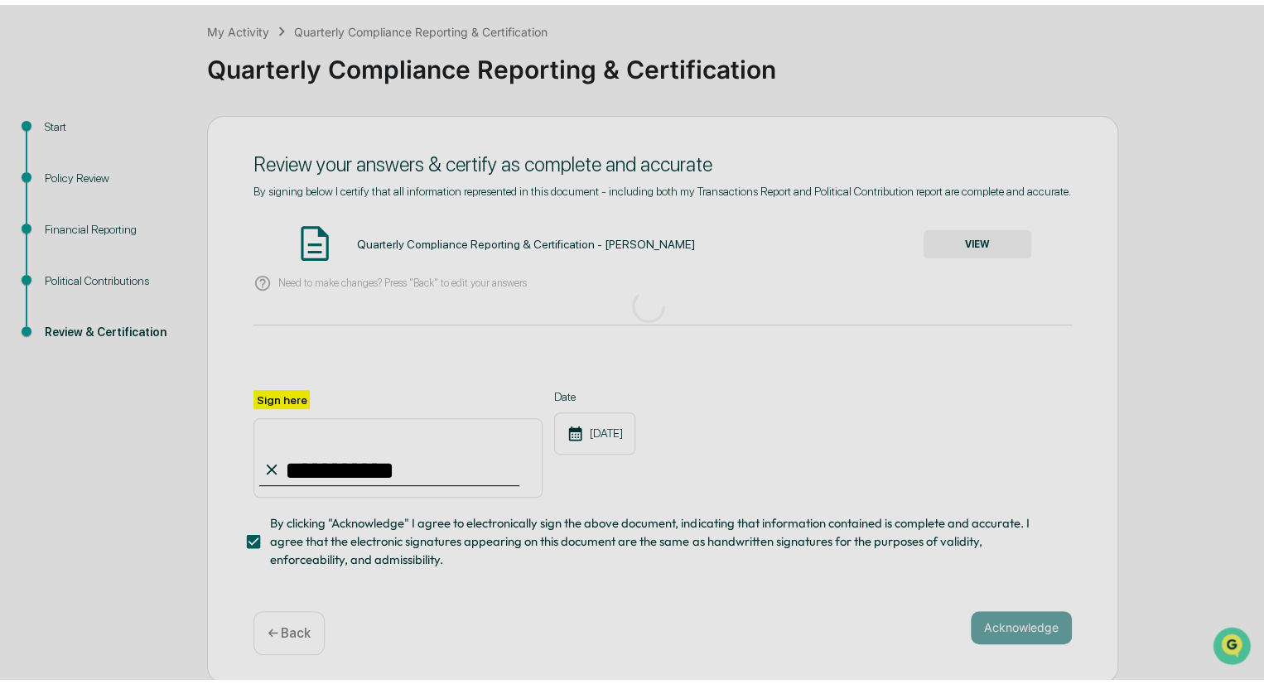
scroll to position [0, 0]
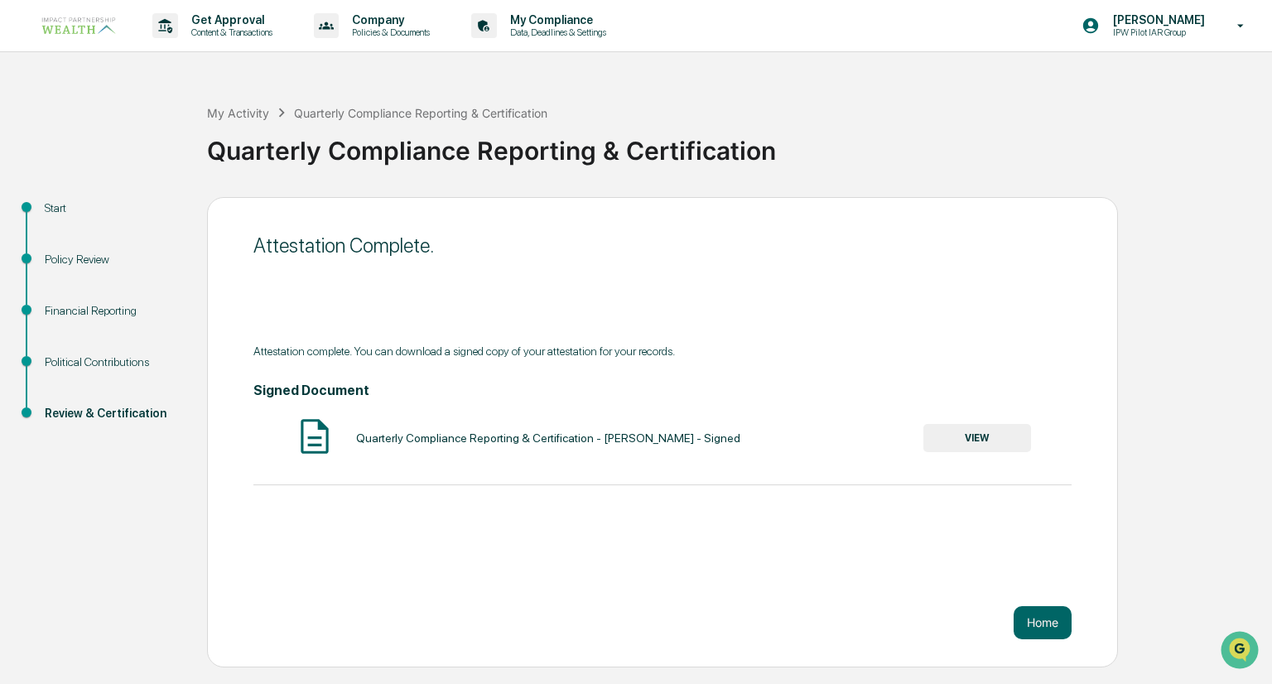
click at [1030, 626] on button "Home" at bounding box center [1043, 622] width 58 height 33
